Goal: Task Accomplishment & Management: Use online tool/utility

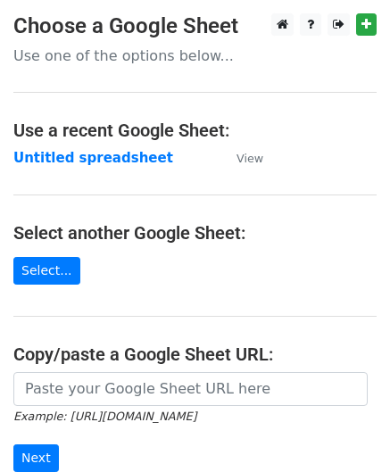
scroll to position [234, 0]
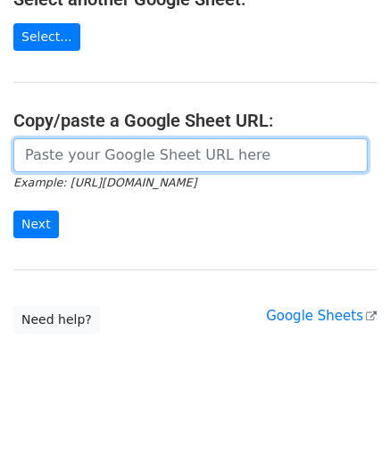
click at [57, 150] on input "url" at bounding box center [190, 155] width 354 height 34
paste input "[URL][DOMAIN_NAME]"
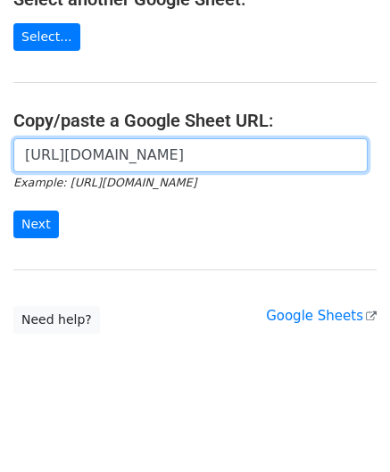
scroll to position [0, 401]
type input "[URL][DOMAIN_NAME]"
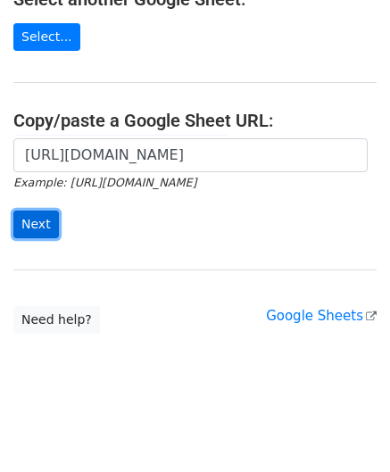
scroll to position [0, 0]
click at [43, 224] on input "Next" at bounding box center [36, 225] width 46 height 28
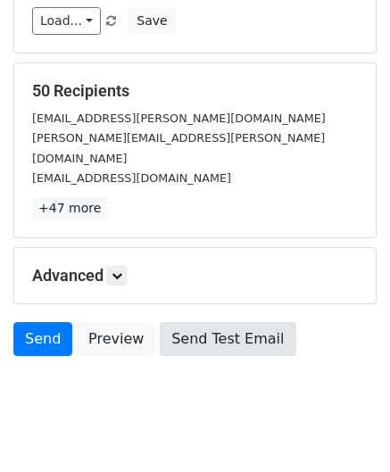
scroll to position [218, 0]
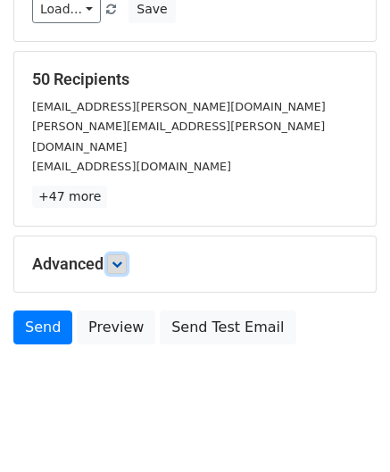
click at [120, 259] on icon at bounding box center [117, 264] width 11 height 11
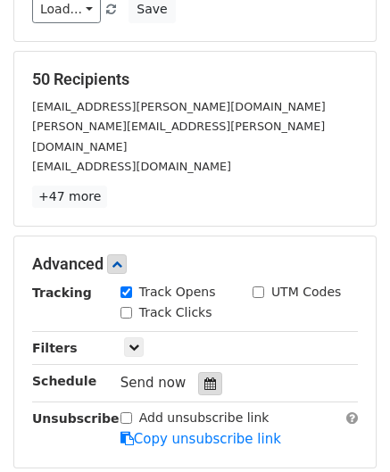
click at [204, 378] on icon at bounding box center [210, 384] width 12 height 12
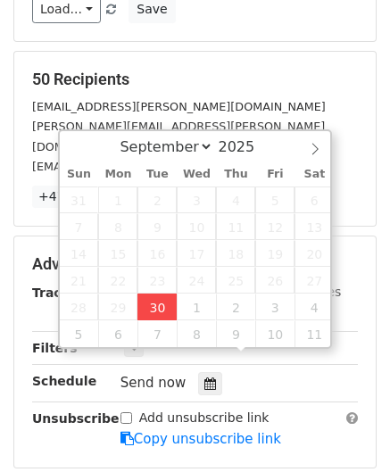
type input "2025-09-30 14:18"
type input "02"
type input "18"
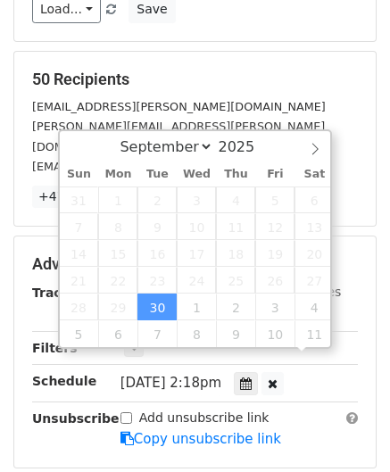
scroll to position [0, 0]
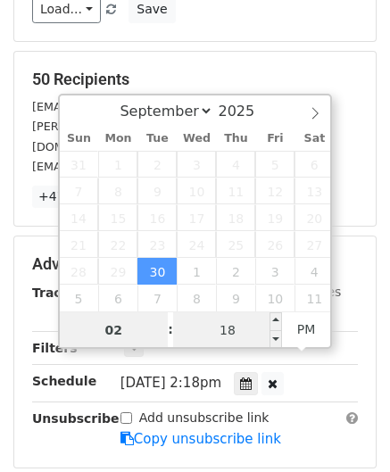
paste input "4"
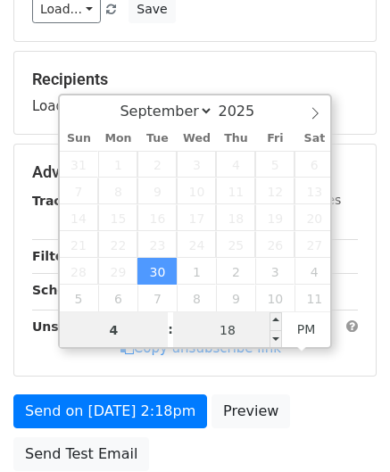
type input "4"
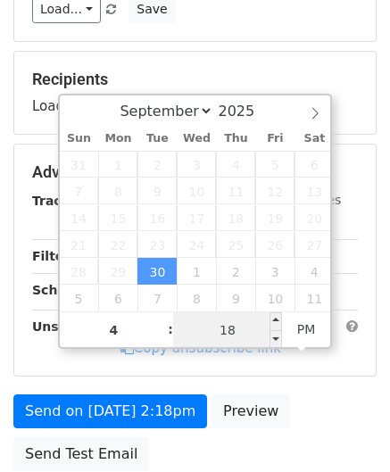
type input "2025-09-30 16:18"
type input "04"
click at [237, 335] on input "18" at bounding box center [227, 330] width 109 height 36
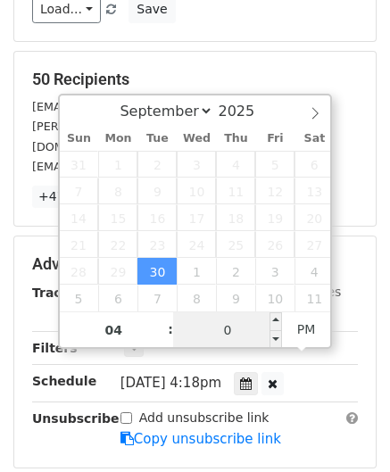
type input "00"
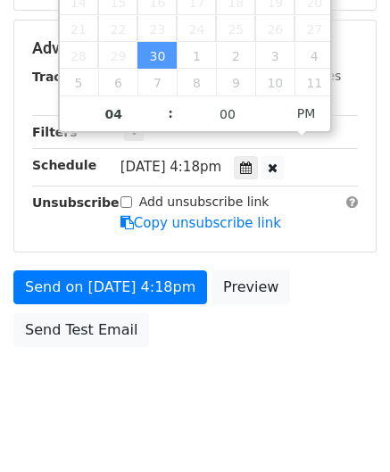
type input "2025-09-30 16:00"
click at [318, 333] on body "New Campaign Daily emails left: 50 Google Sheet: Untitled spreadsheet Variables…" at bounding box center [195, 4] width 390 height 848
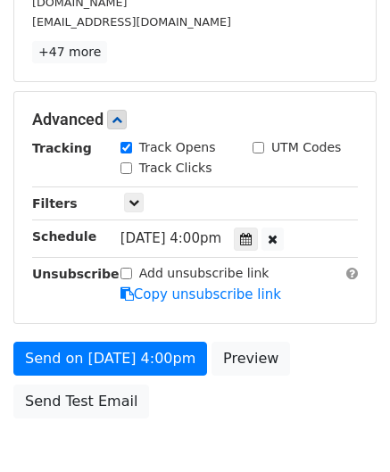
scroll to position [434, 0]
